Goal: Task Accomplishment & Management: Complete application form

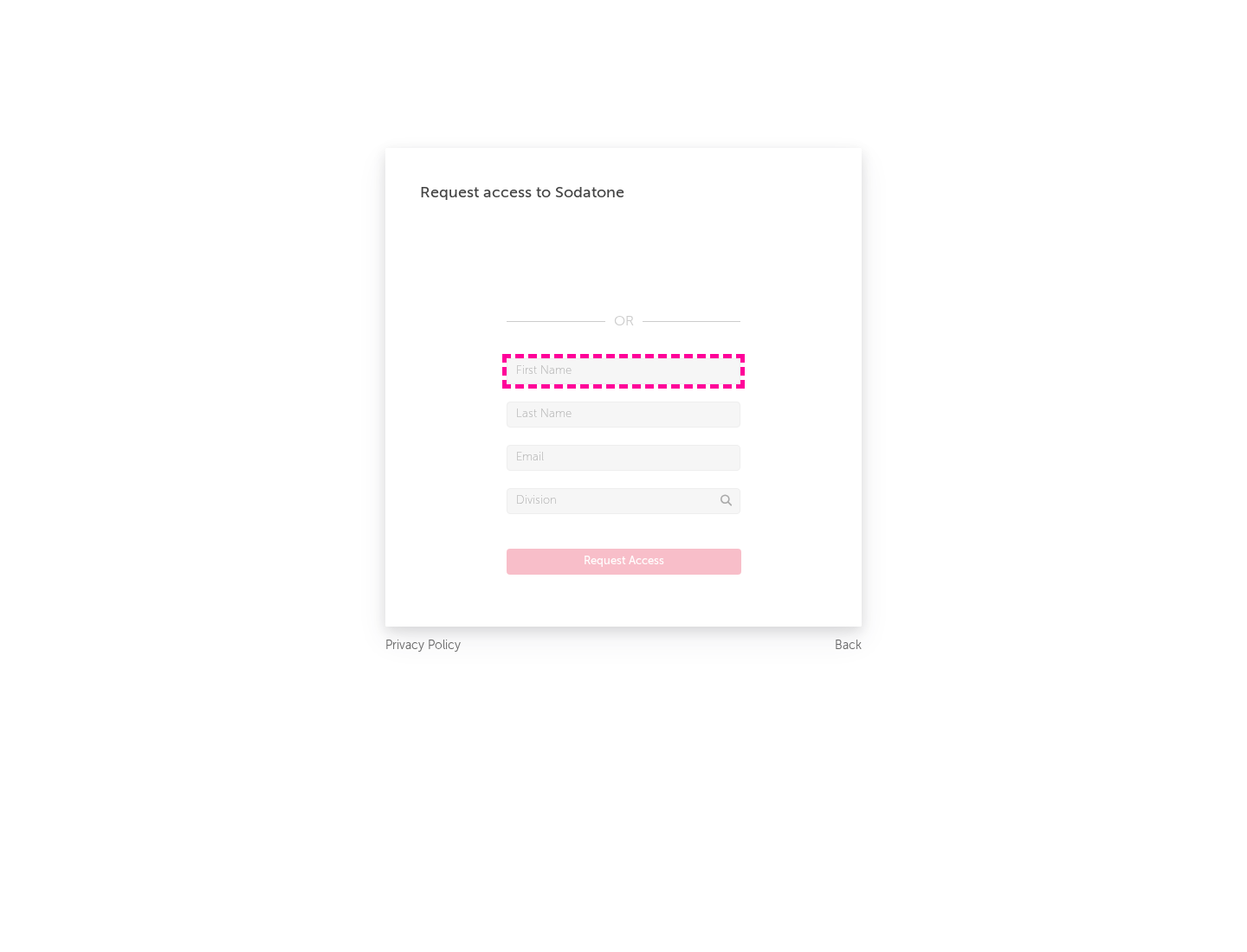
click at [623, 370] on input "text" at bounding box center [623, 371] width 233 height 26
type input "[PERSON_NAME]"
click at [623, 414] on input "text" at bounding box center [623, 414] width 233 height 26
type input "[PERSON_NAME]"
click at [623, 457] on input "text" at bounding box center [623, 458] width 233 height 26
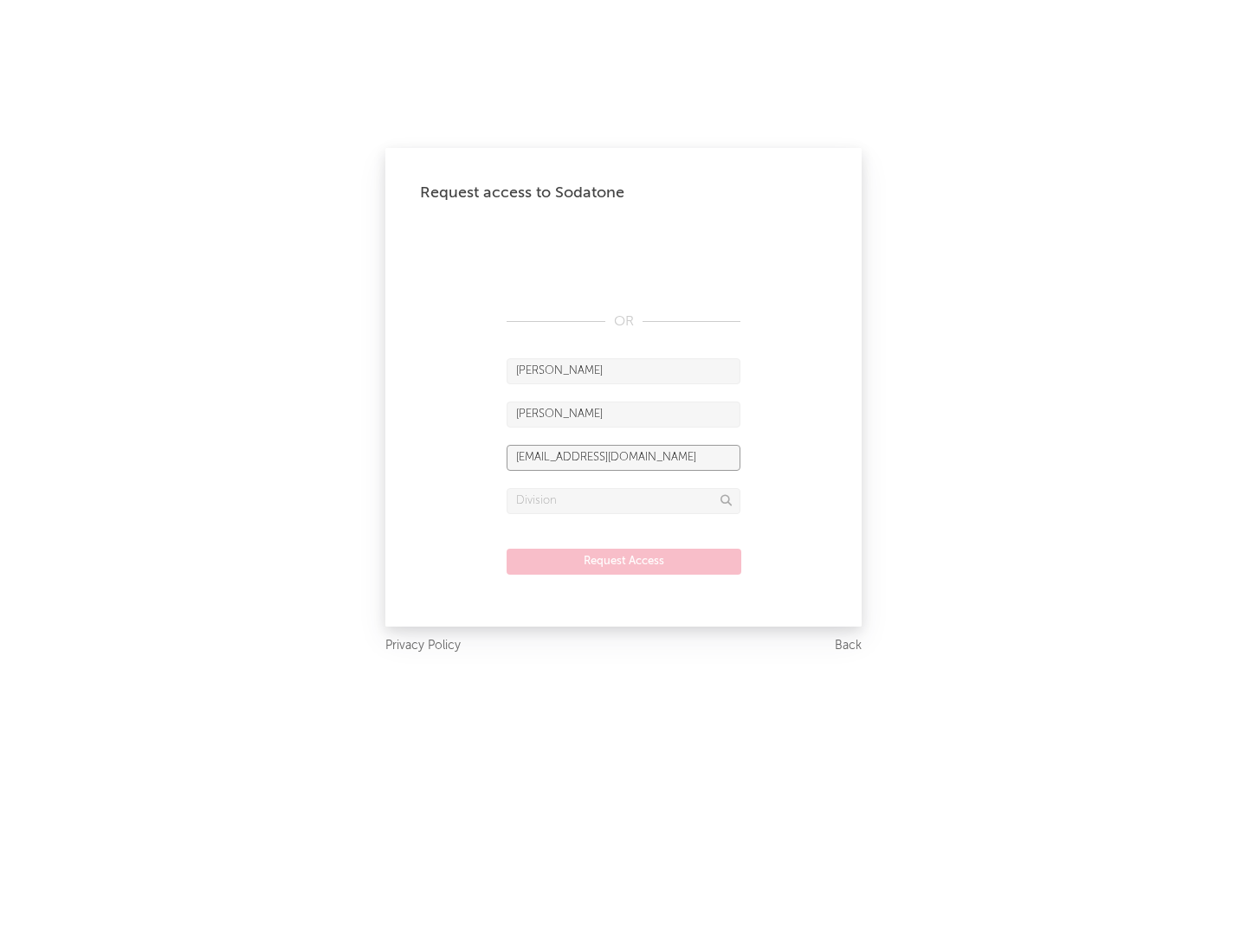
type input "[EMAIL_ADDRESS][DOMAIN_NAME]"
click at [623, 500] on input "text" at bounding box center [623, 501] width 233 height 26
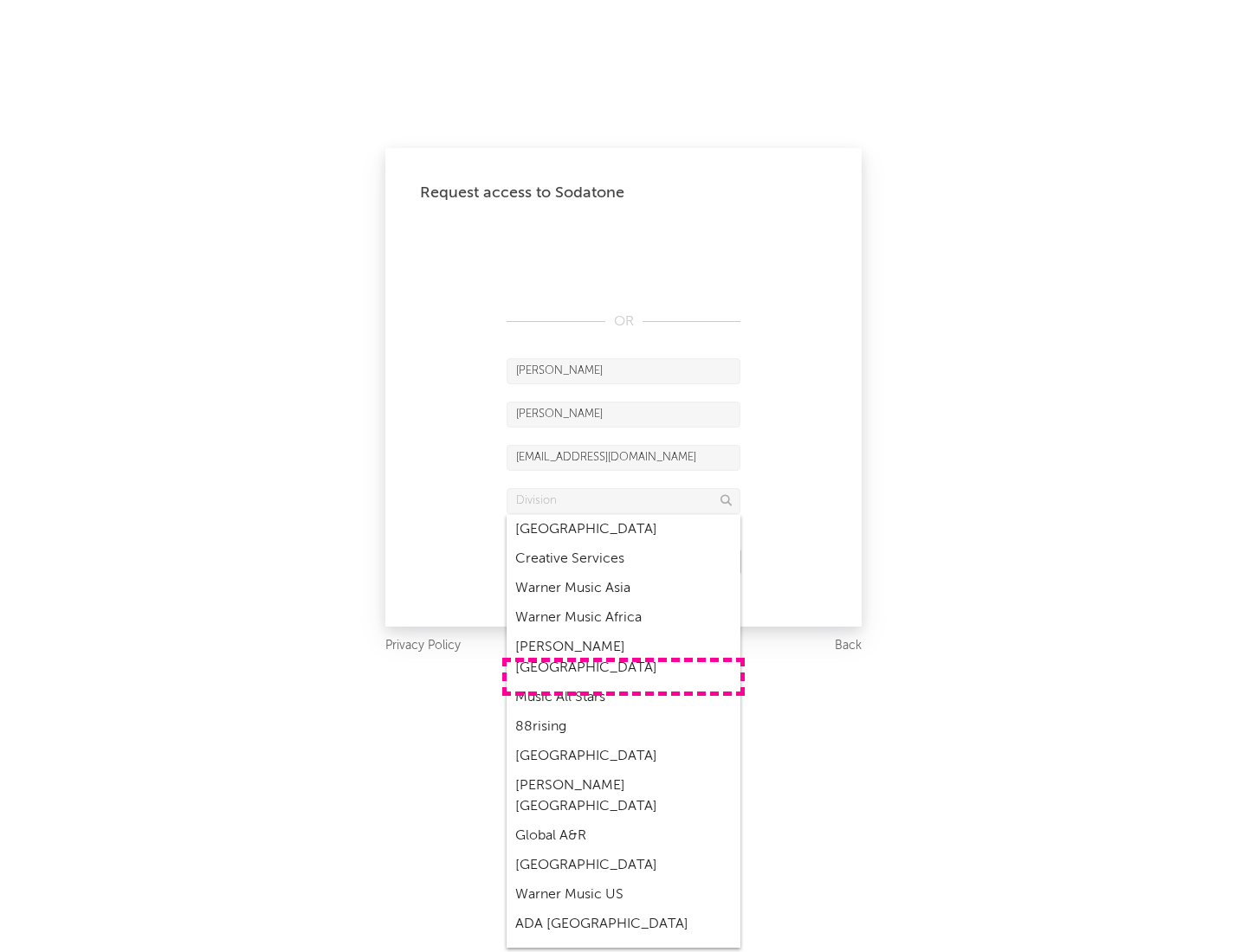
click at [623, 683] on div "Music All Stars" at bounding box center [623, 697] width 233 height 29
type input "Music All Stars"
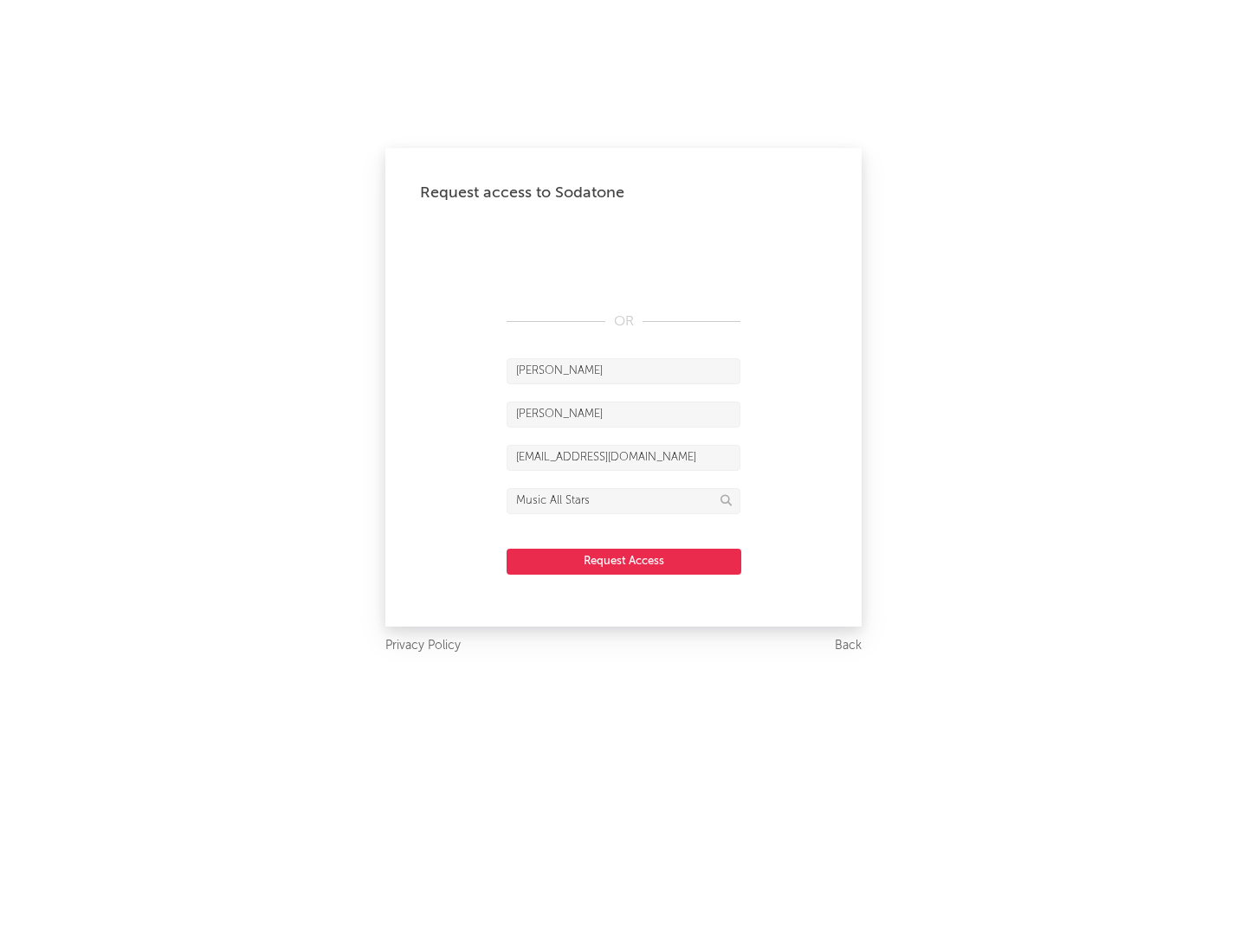
click at [623, 560] on button "Request Access" at bounding box center [624, 561] width 234 height 26
